Goal: Information Seeking & Learning: Find specific fact

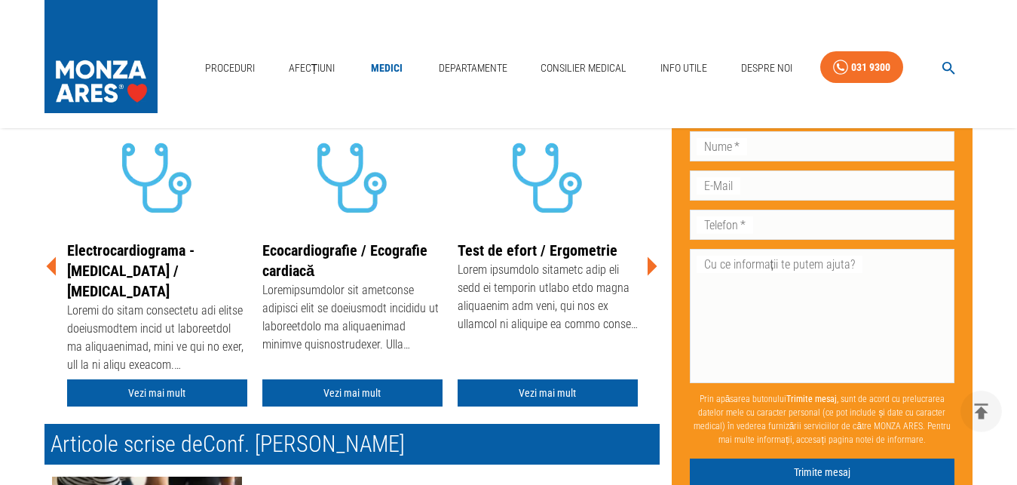
scroll to position [372, 0]
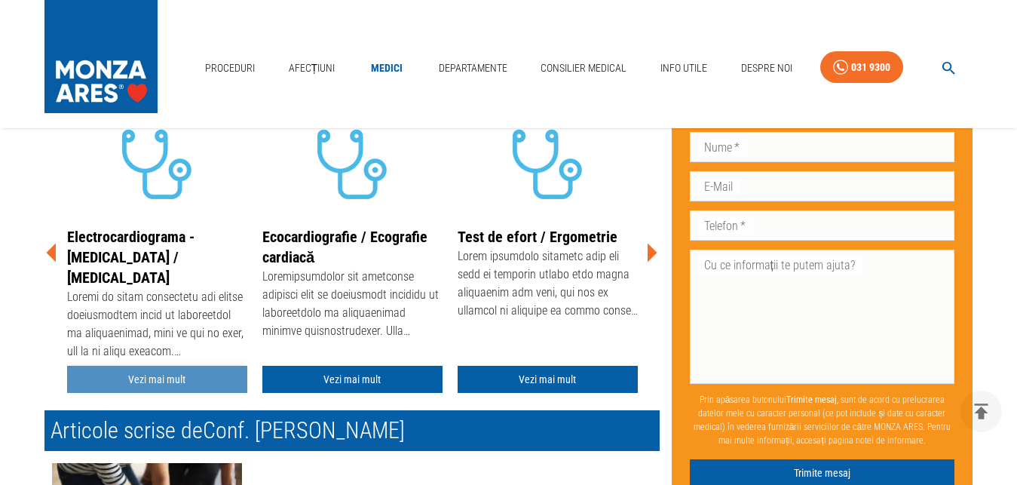
click at [171, 367] on link "Vezi mai mult" at bounding box center [157, 380] width 180 height 28
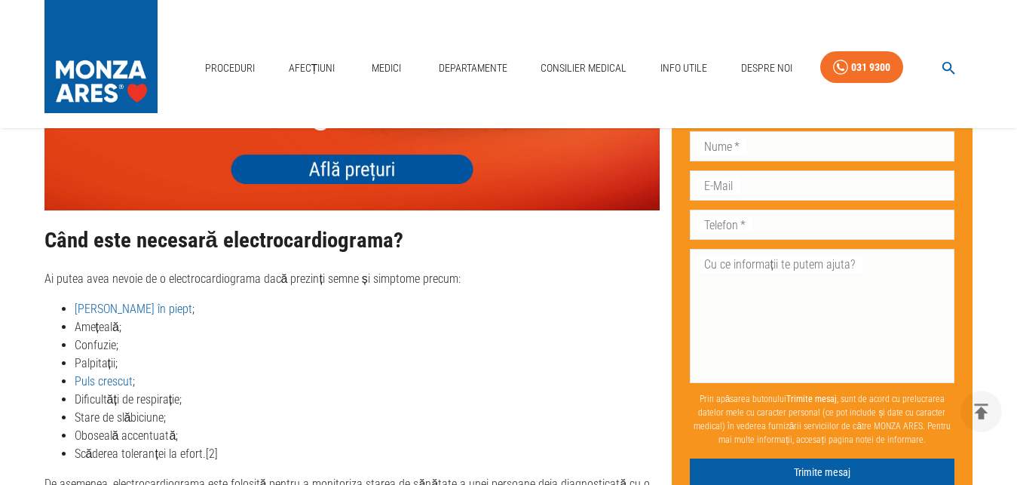
scroll to position [1705, 0]
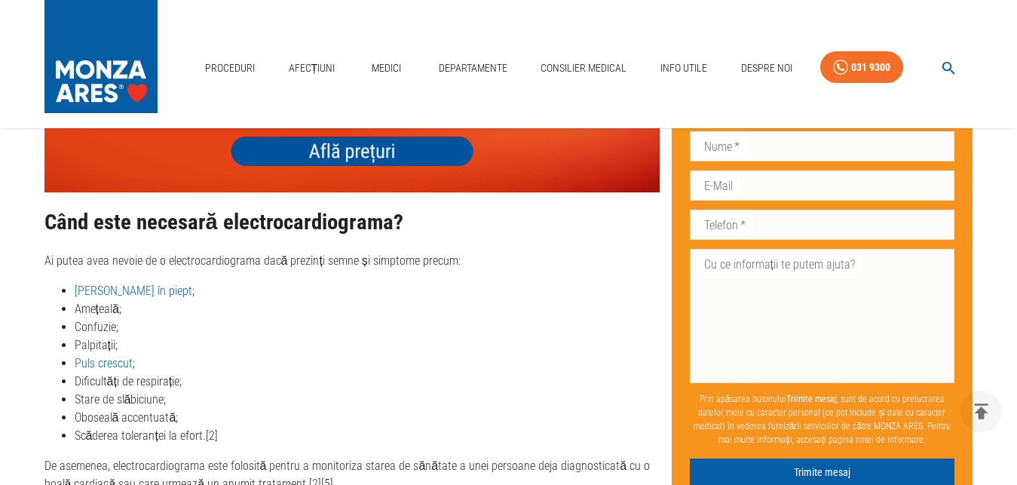
click at [372, 146] on img at bounding box center [351, 69] width 615 height 246
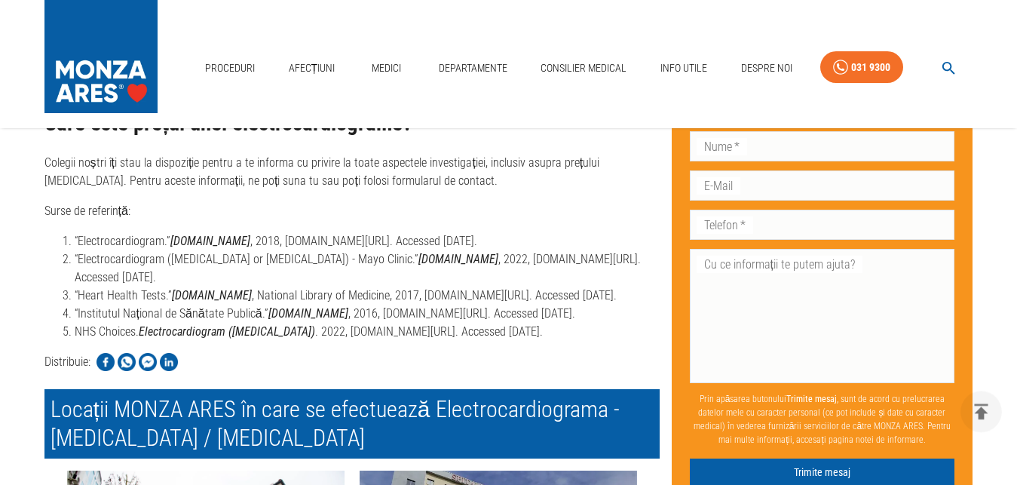
scroll to position [3436, 0]
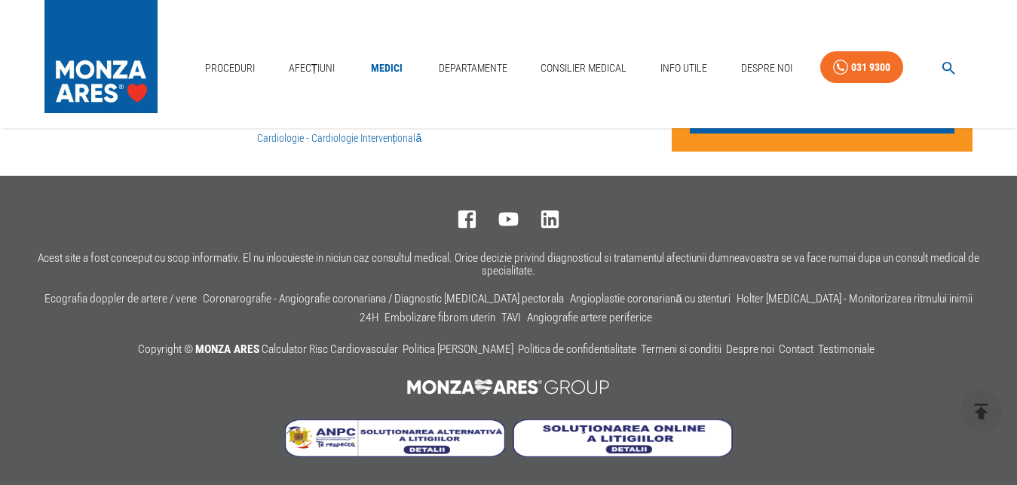
scroll to position [372, 0]
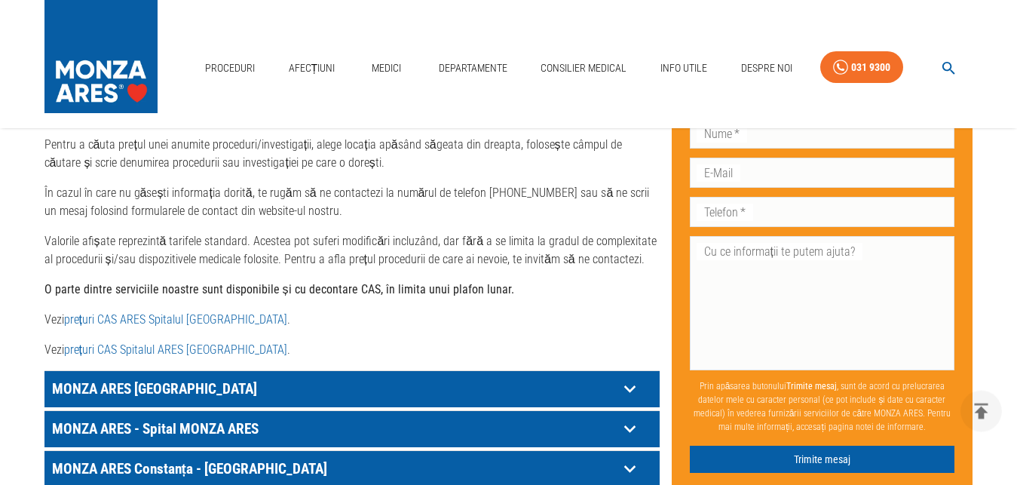
scroll to position [701, 0]
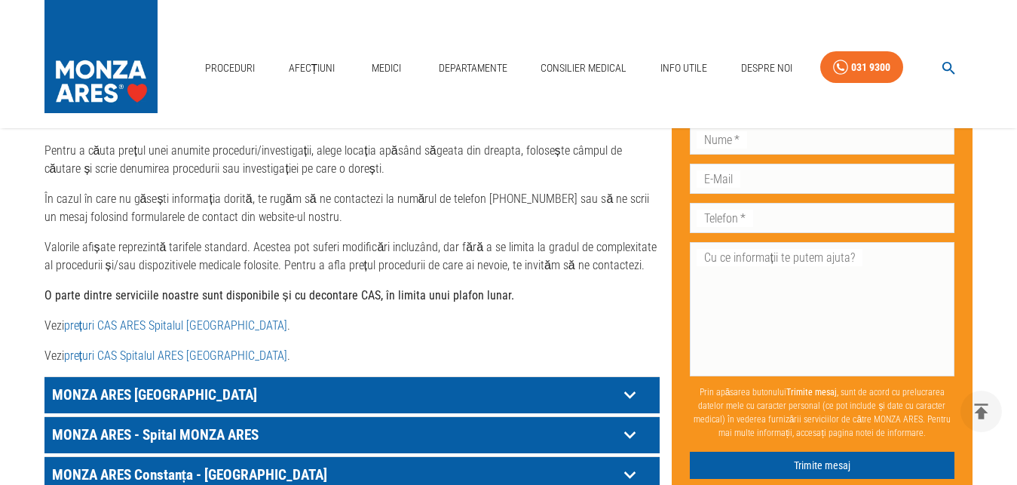
click at [159, 318] on link "prețuri CAS ARES Spitalul Monza" at bounding box center [175, 325] width 223 height 14
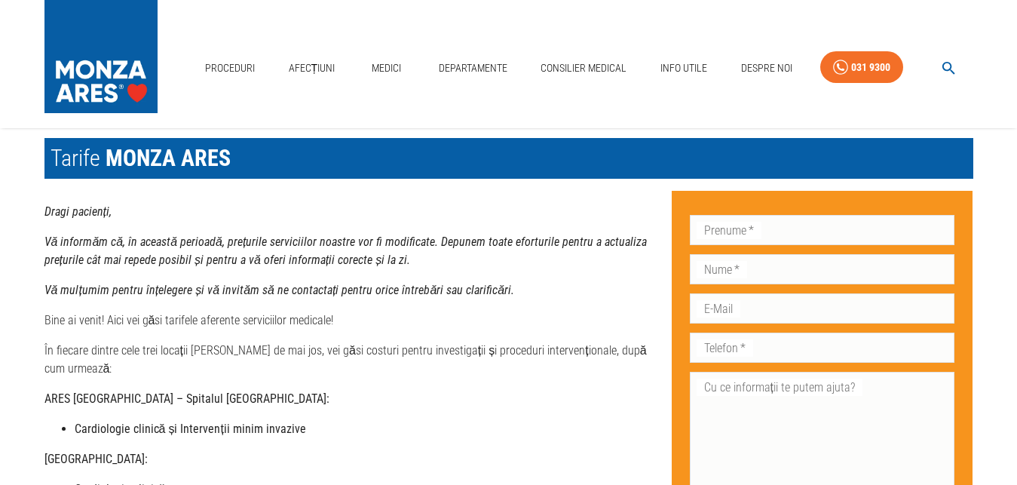
scroll to position [38, 0]
